Goal: Task Accomplishment & Management: Manage account settings

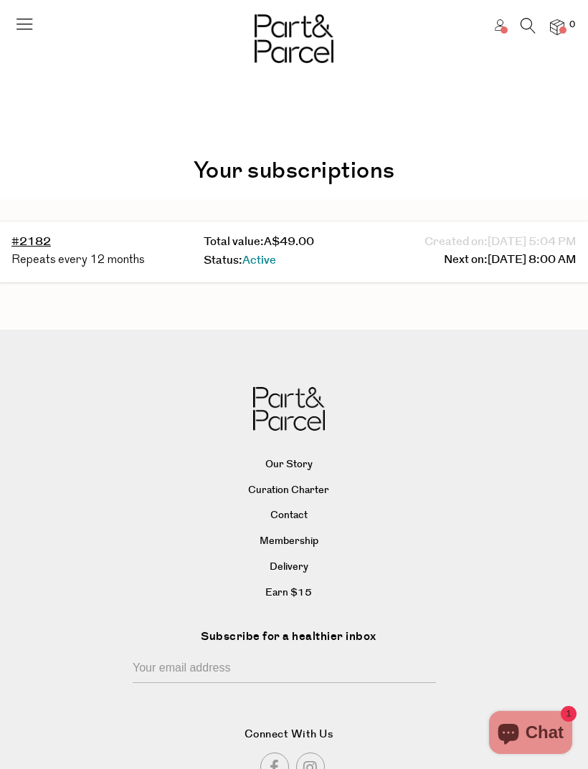
click at [43, 244] on link "#2182" at bounding box center [30, 242] width 39 height 16
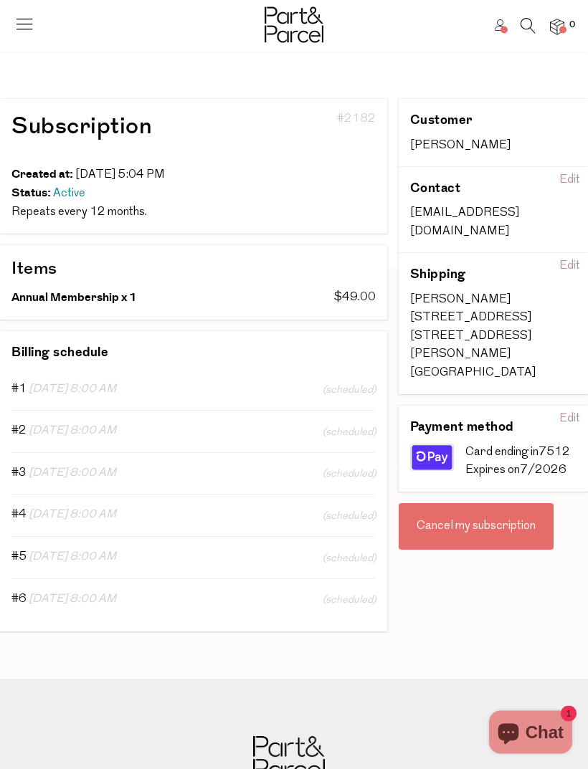
scroll to position [44, 0]
click at [480, 503] on div "Cancel my subscription" at bounding box center [476, 526] width 155 height 47
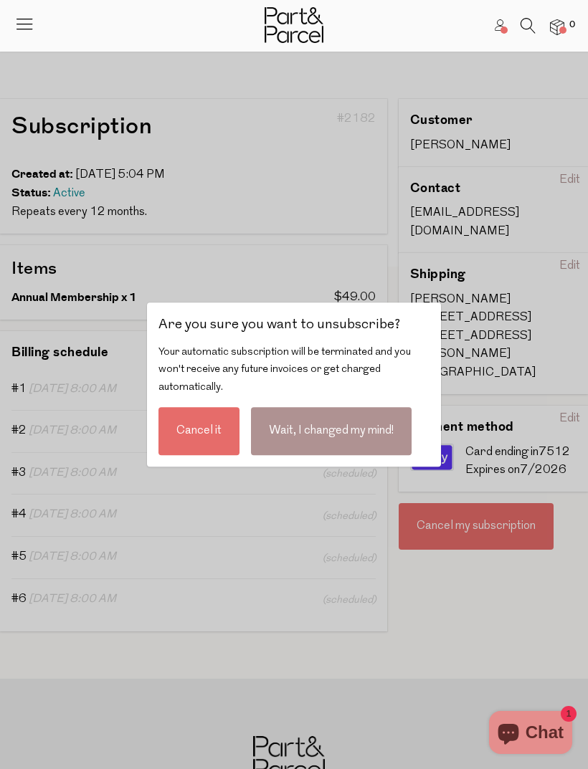
click at [204, 455] on div "Cancel it" at bounding box center [198, 431] width 81 height 48
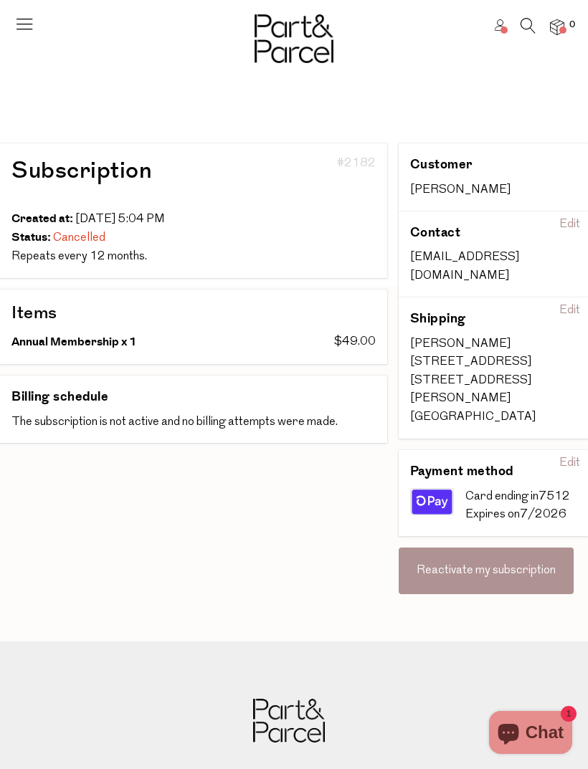
scroll to position [90, 0]
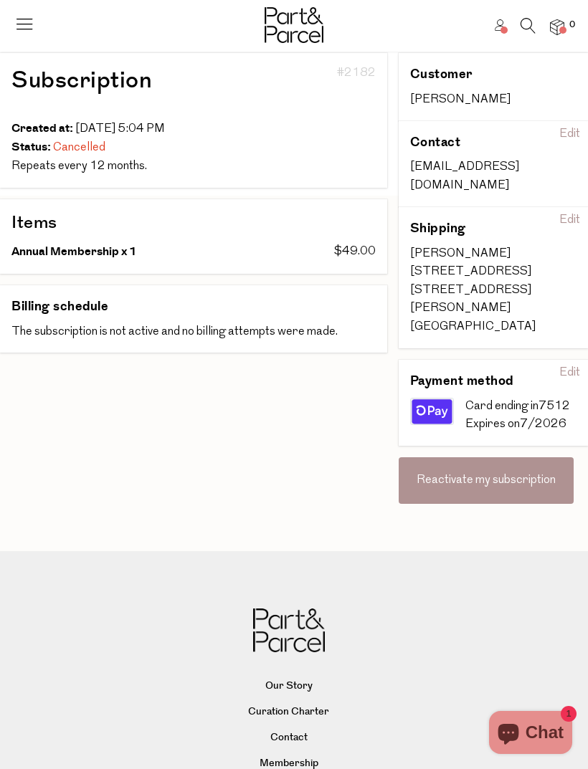
click at [504, 22] on icon at bounding box center [500, 24] width 11 height 11
